Goal: Task Accomplishment & Management: Manage account settings

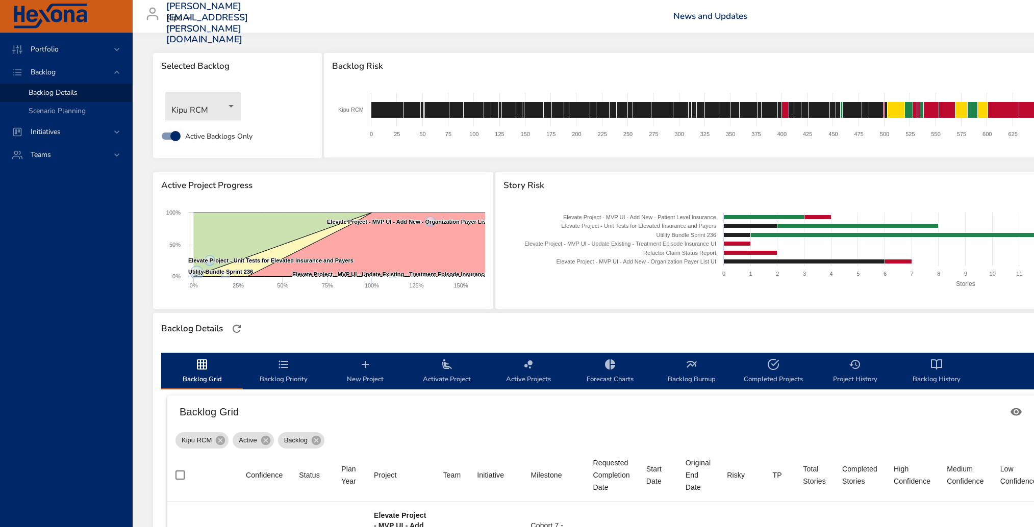
scroll to position [269, 0]
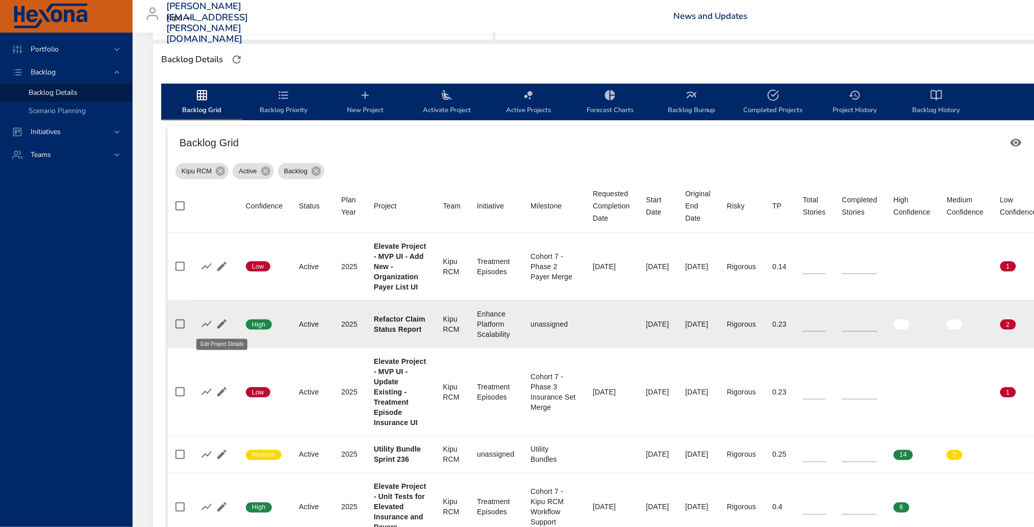
click at [222, 327] on icon "button" at bounding box center [222, 324] width 12 height 12
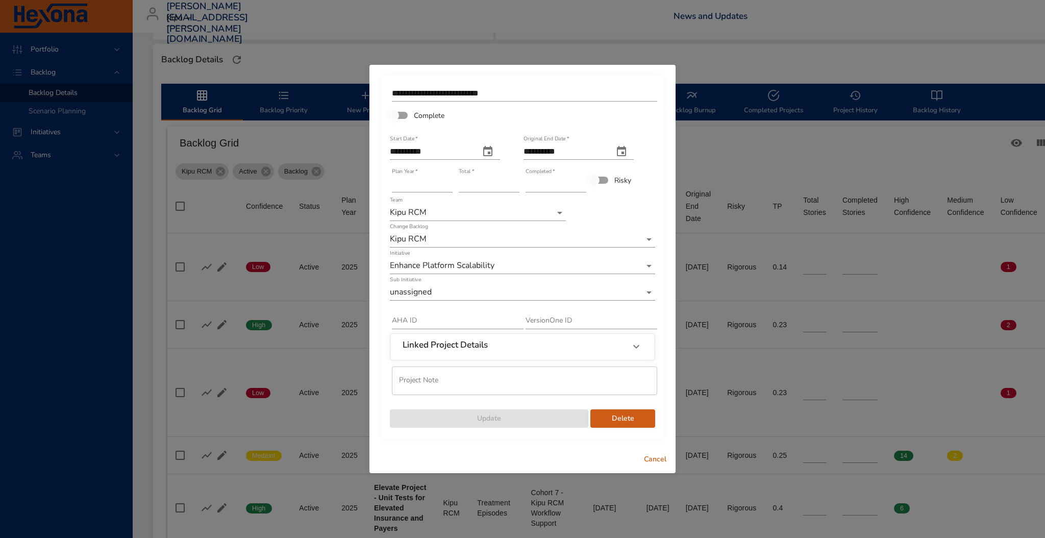
type input "*"
click at [581, 180] on input "*" at bounding box center [555, 184] width 61 height 16
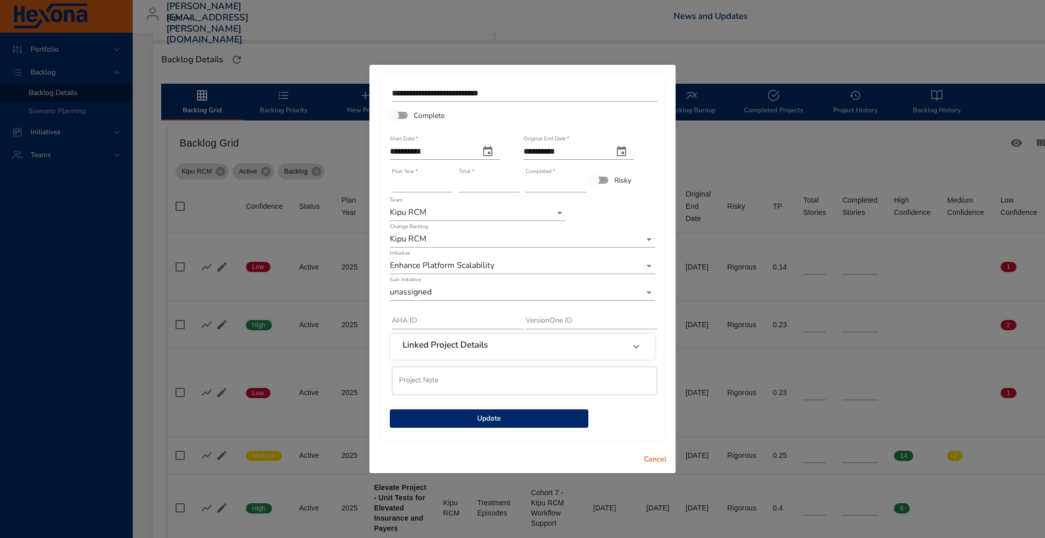
click at [495, 416] on span "Update" at bounding box center [489, 418] width 182 height 13
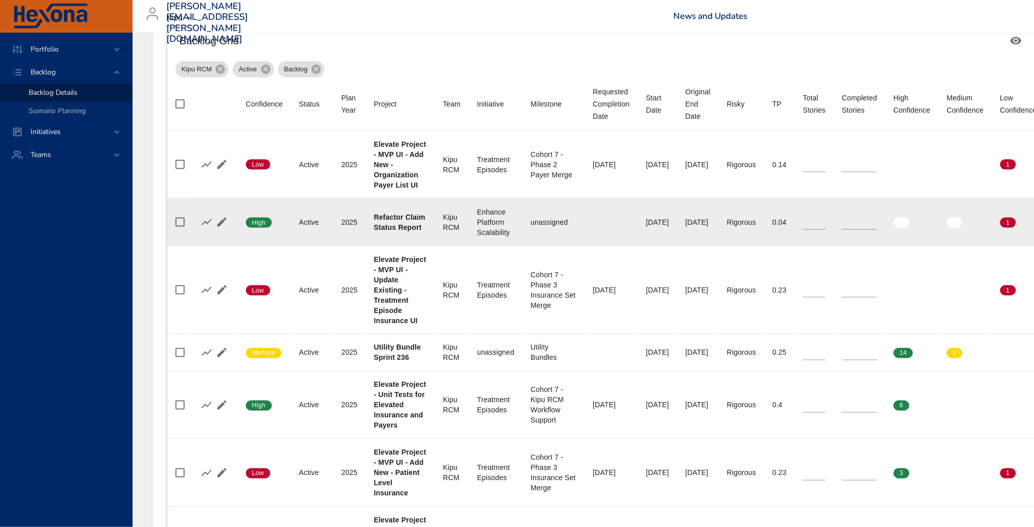
scroll to position [372, 0]
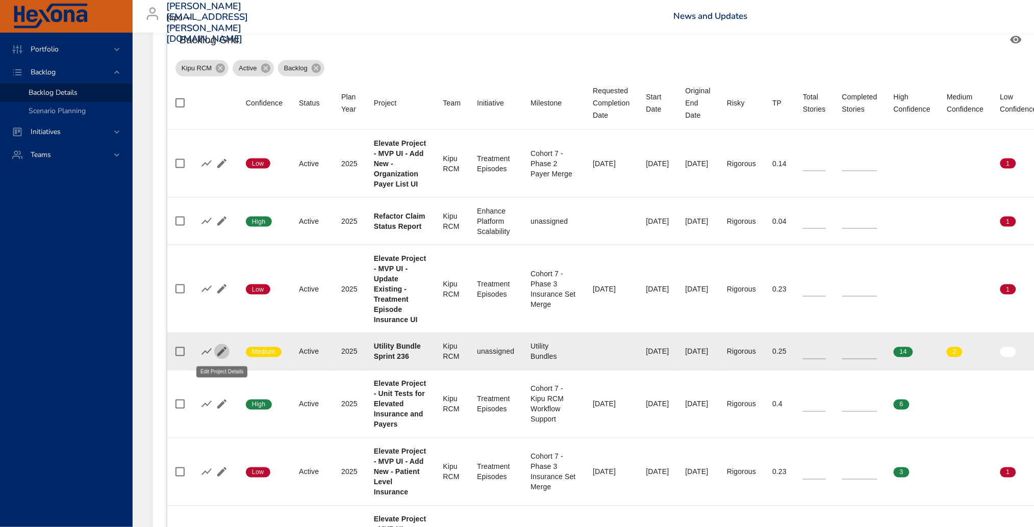
click at [220, 355] on icon "button" at bounding box center [221, 351] width 9 height 9
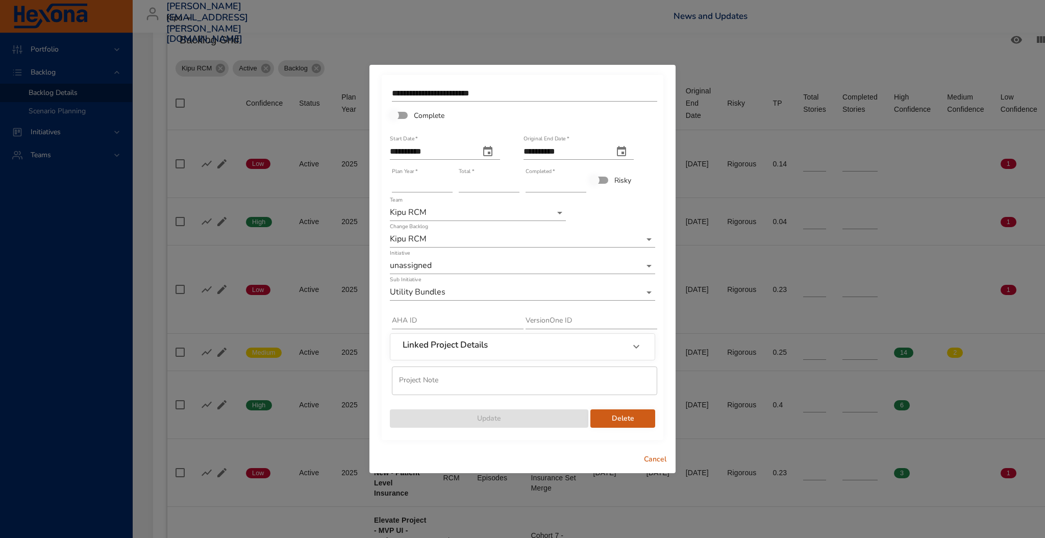
click at [582, 182] on input "*" at bounding box center [555, 184] width 61 height 16
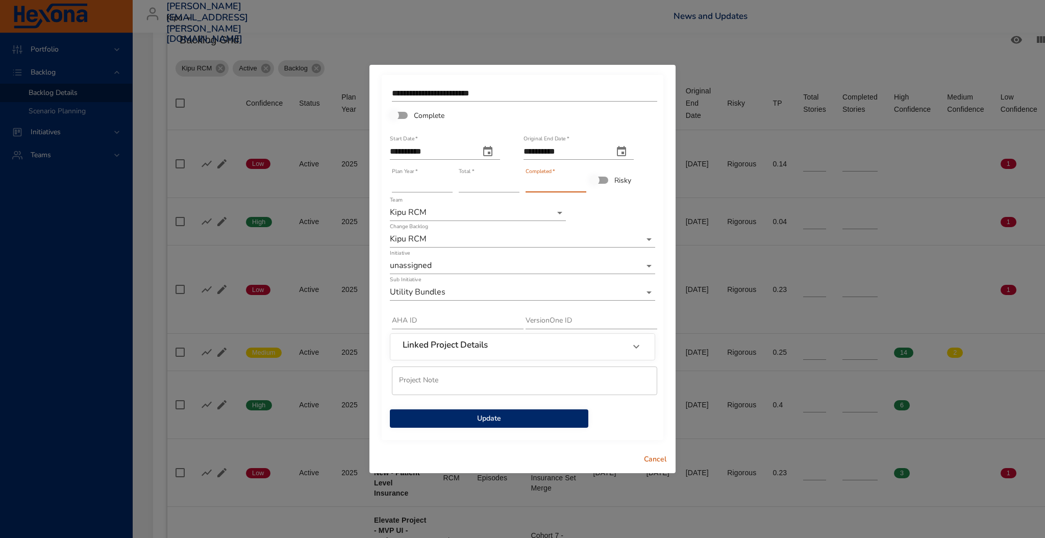
click at [582, 182] on input "*" at bounding box center [555, 184] width 61 height 16
type input "*"
click at [582, 182] on input "*" at bounding box center [555, 184] width 61 height 16
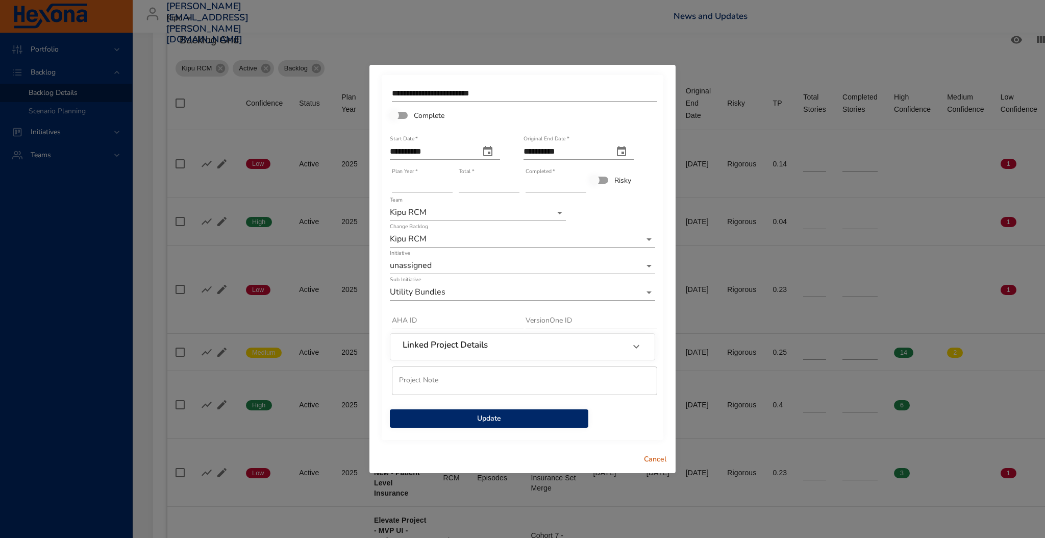
click at [490, 420] on span "Update" at bounding box center [489, 418] width 182 height 13
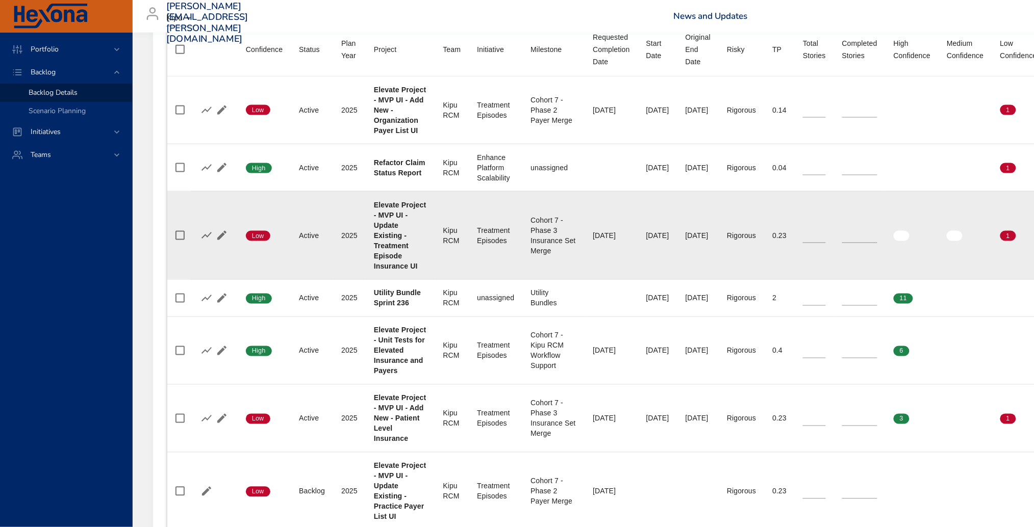
scroll to position [429, 0]
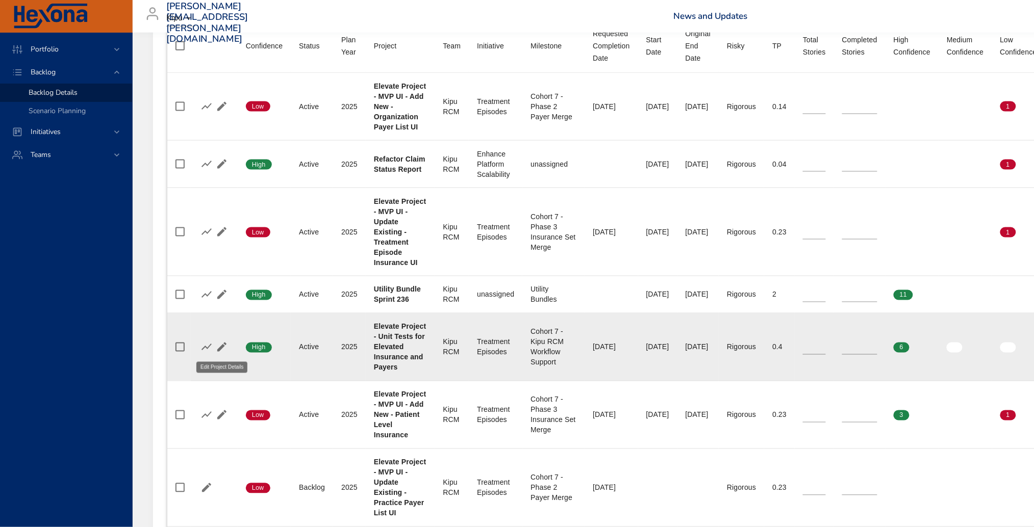
click at [226, 349] on icon "button" at bounding box center [222, 347] width 12 height 12
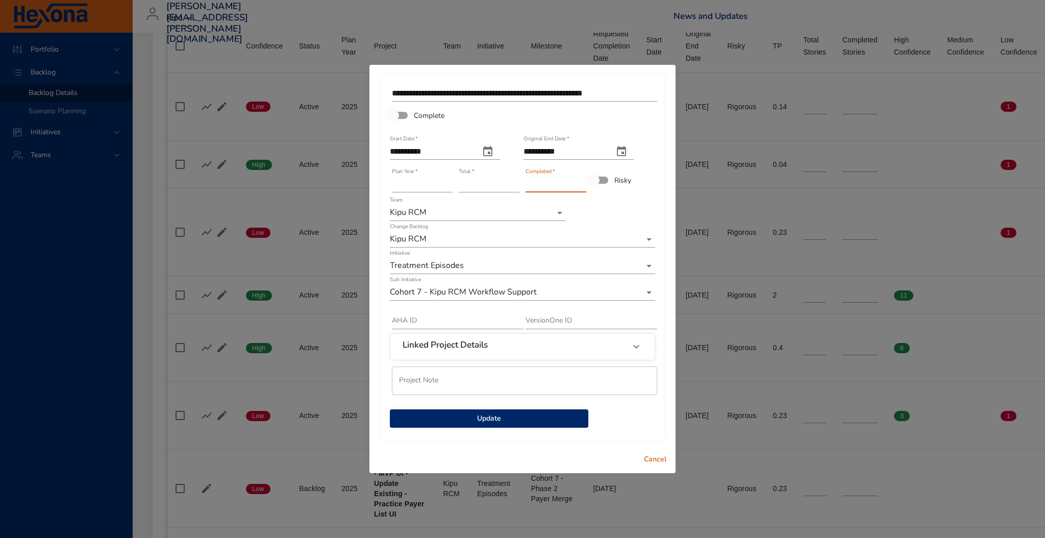
type input "*"
click at [580, 182] on input "*" at bounding box center [555, 184] width 61 height 16
click at [552, 415] on span "Update" at bounding box center [489, 418] width 182 height 13
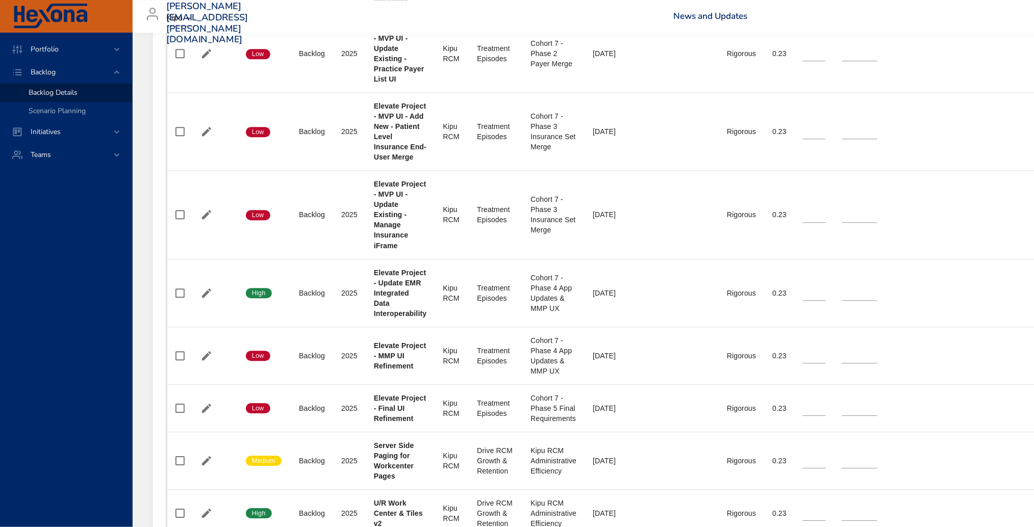
scroll to position [858, 0]
